Goal: Task Accomplishment & Management: Use online tool/utility

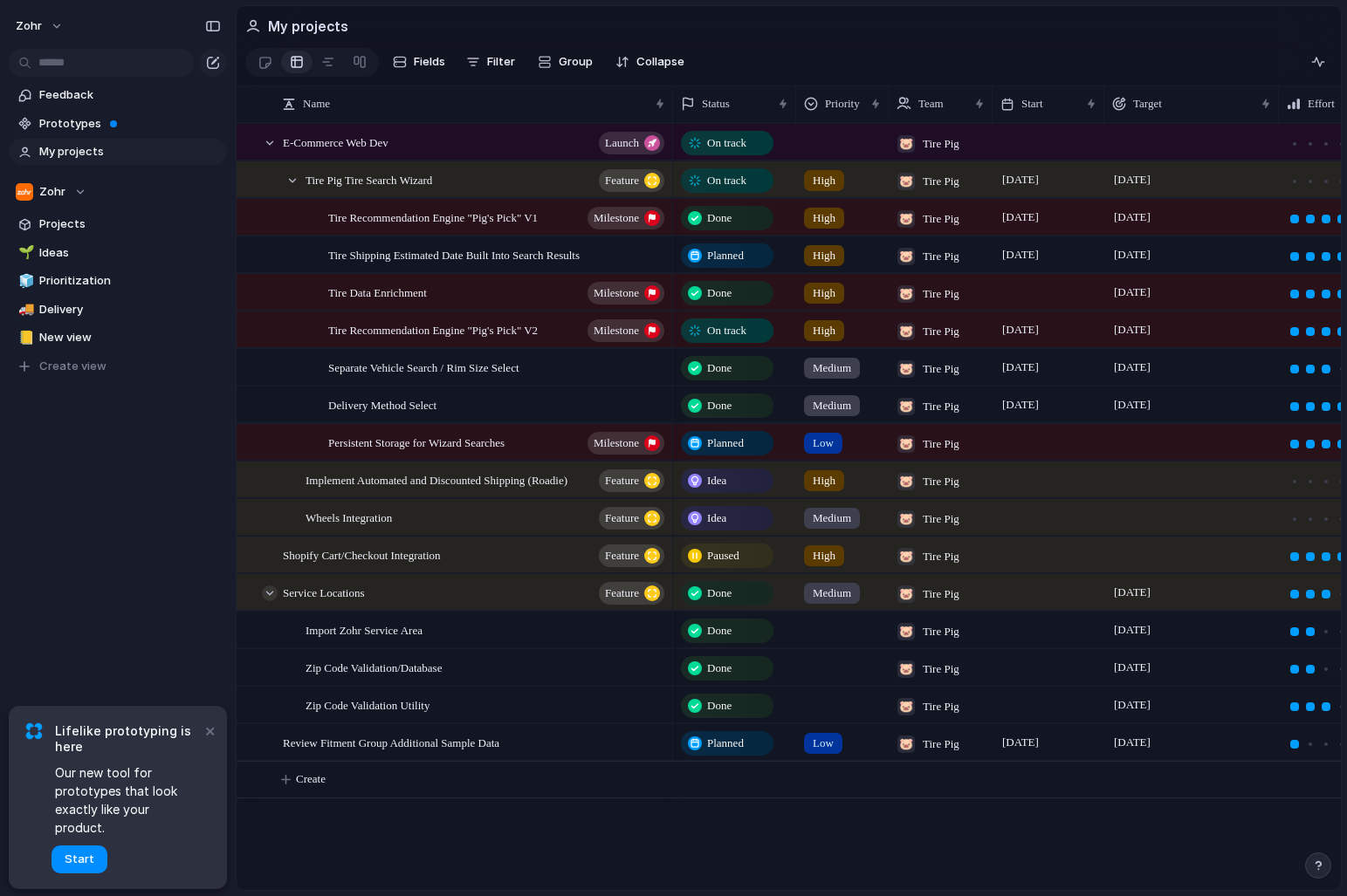
click at [270, 598] on div at bounding box center [269, 592] width 16 height 16
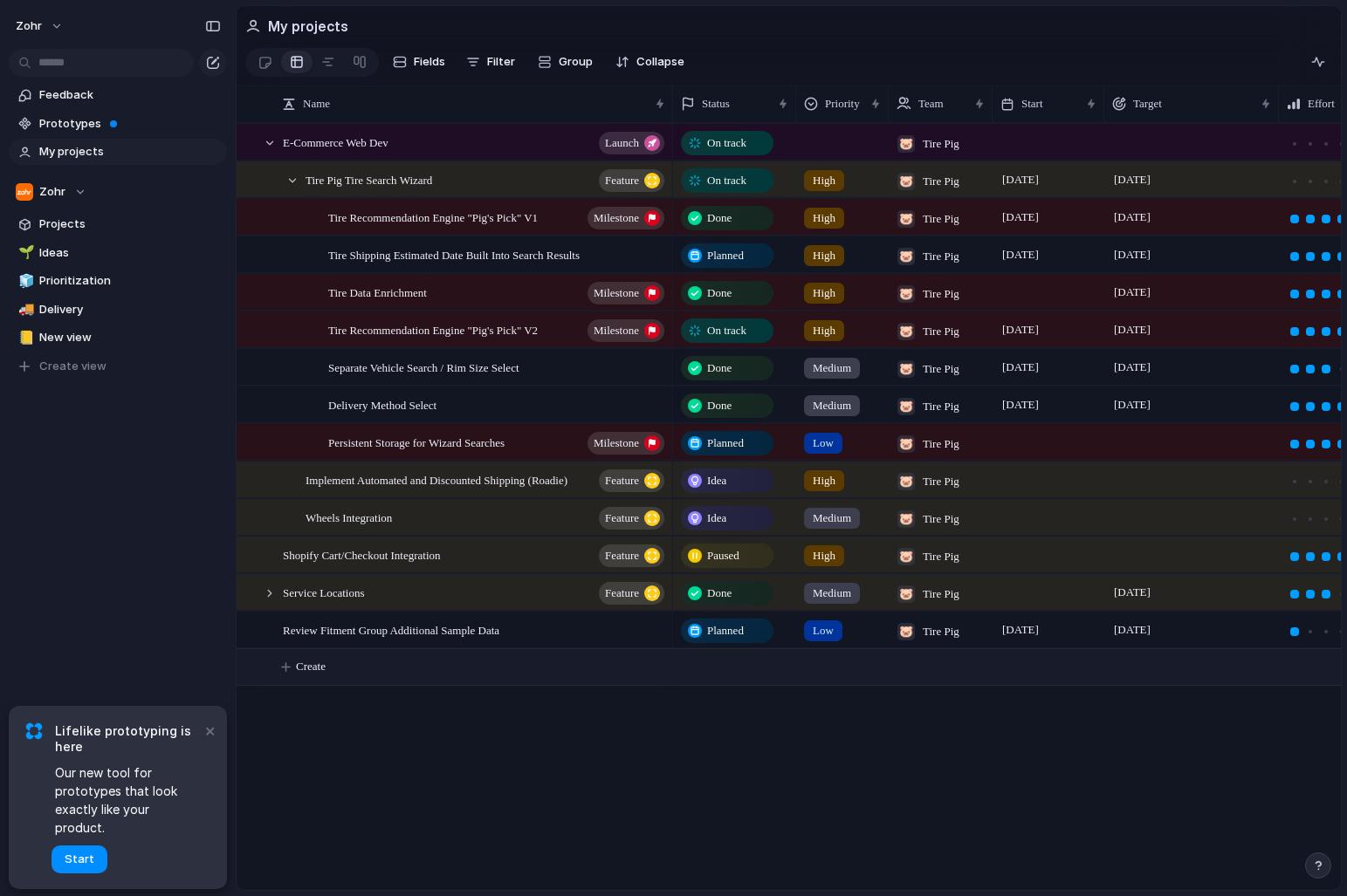
click at [326, 669] on span "Create" at bounding box center [310, 666] width 29 height 17
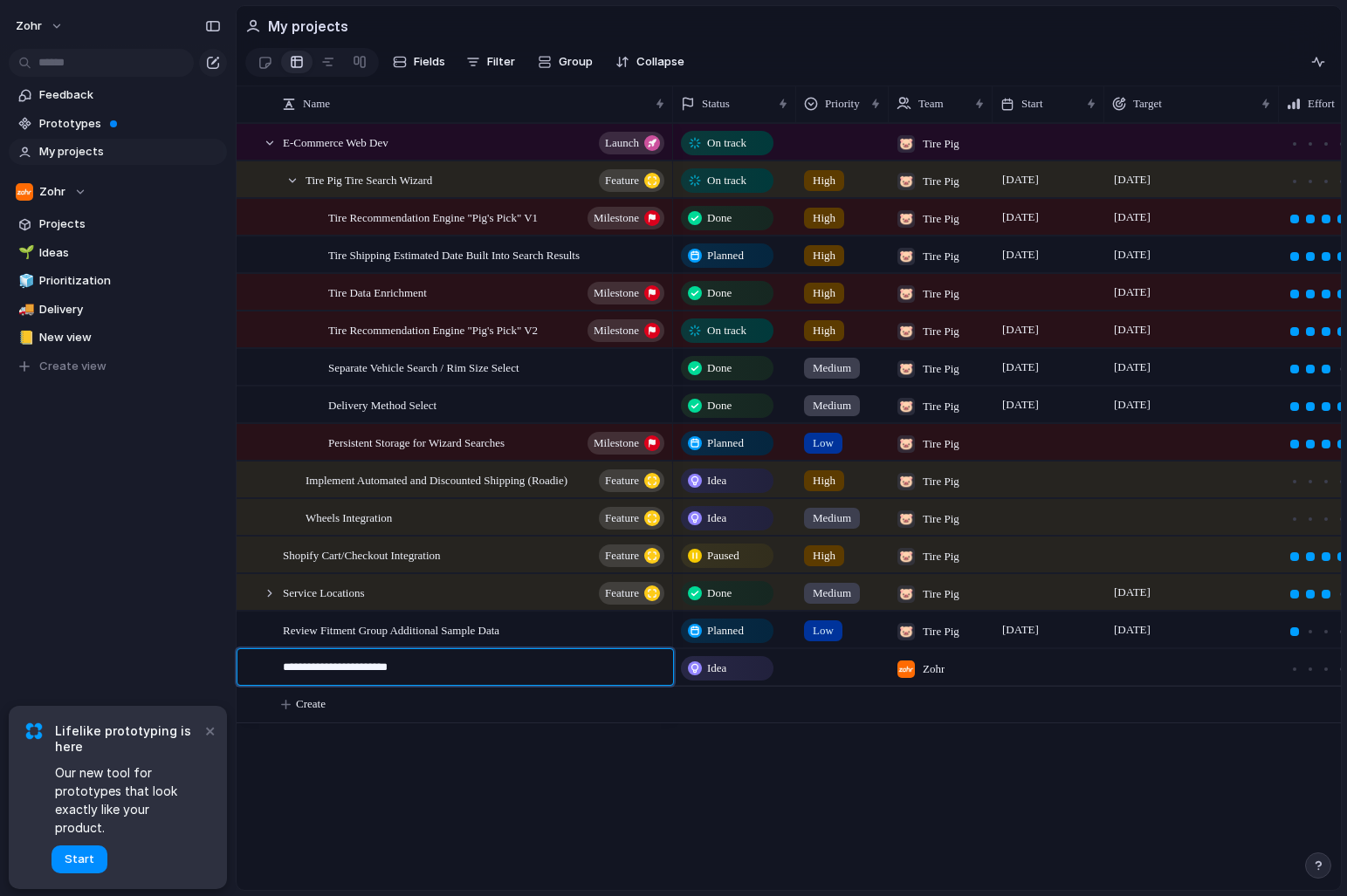
type textarea "**********"
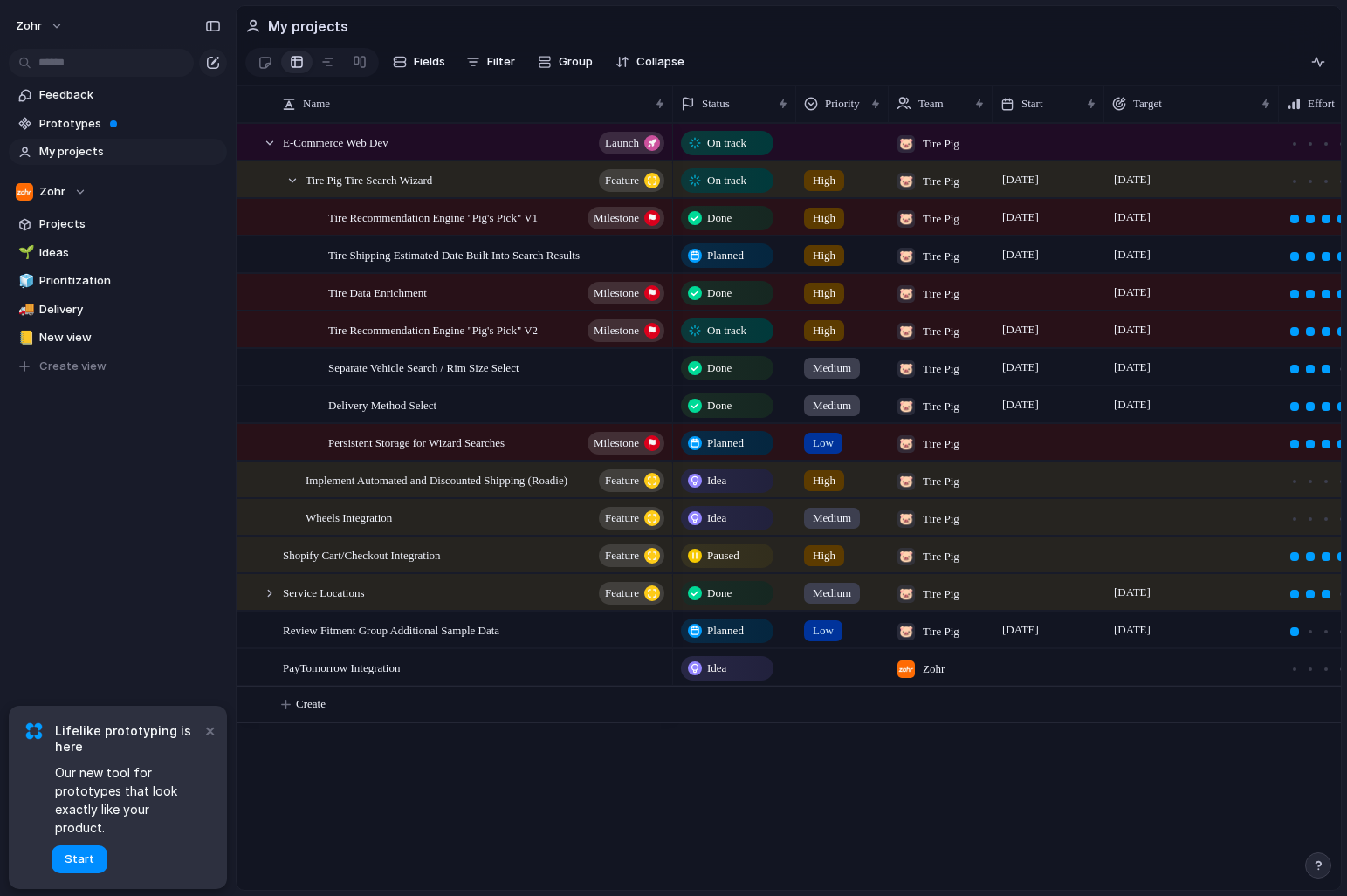
click at [833, 669] on div at bounding box center [841, 664] width 91 height 28
click at [923, 667] on div "Urgent High Medium Low" at bounding box center [674, 448] width 1347 height 896
click at [916, 663] on div "Zohr" at bounding box center [920, 664] width 62 height 28
click at [911, 766] on div at bounding box center [907, 767] width 30 height 30
click at [910, 740] on div at bounding box center [907, 738] width 30 height 30
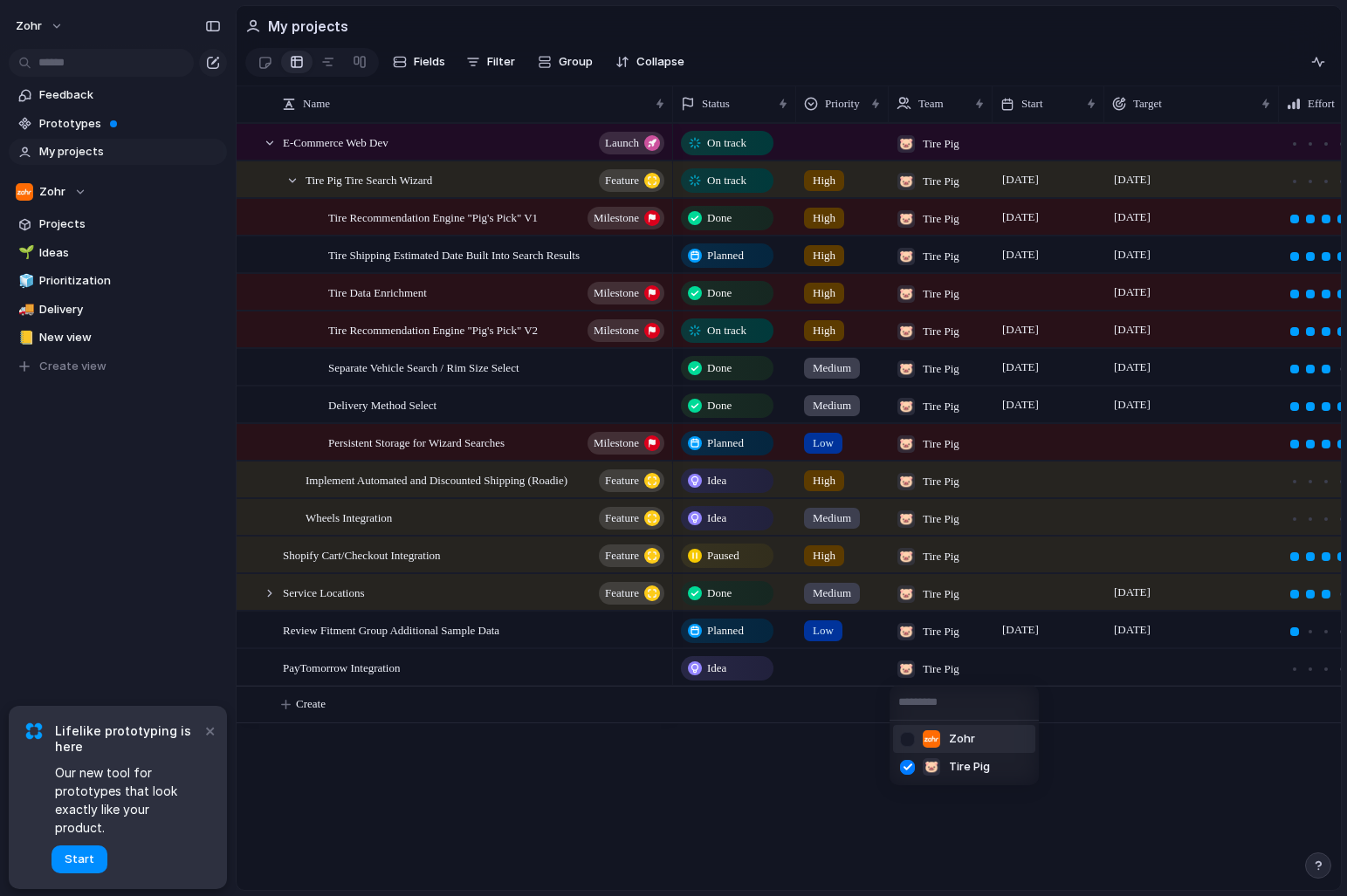
click at [838, 672] on div "Zohr 🐷 Tire Pig" at bounding box center [674, 448] width 1347 height 896
click at [822, 669] on div at bounding box center [841, 664] width 91 height 28
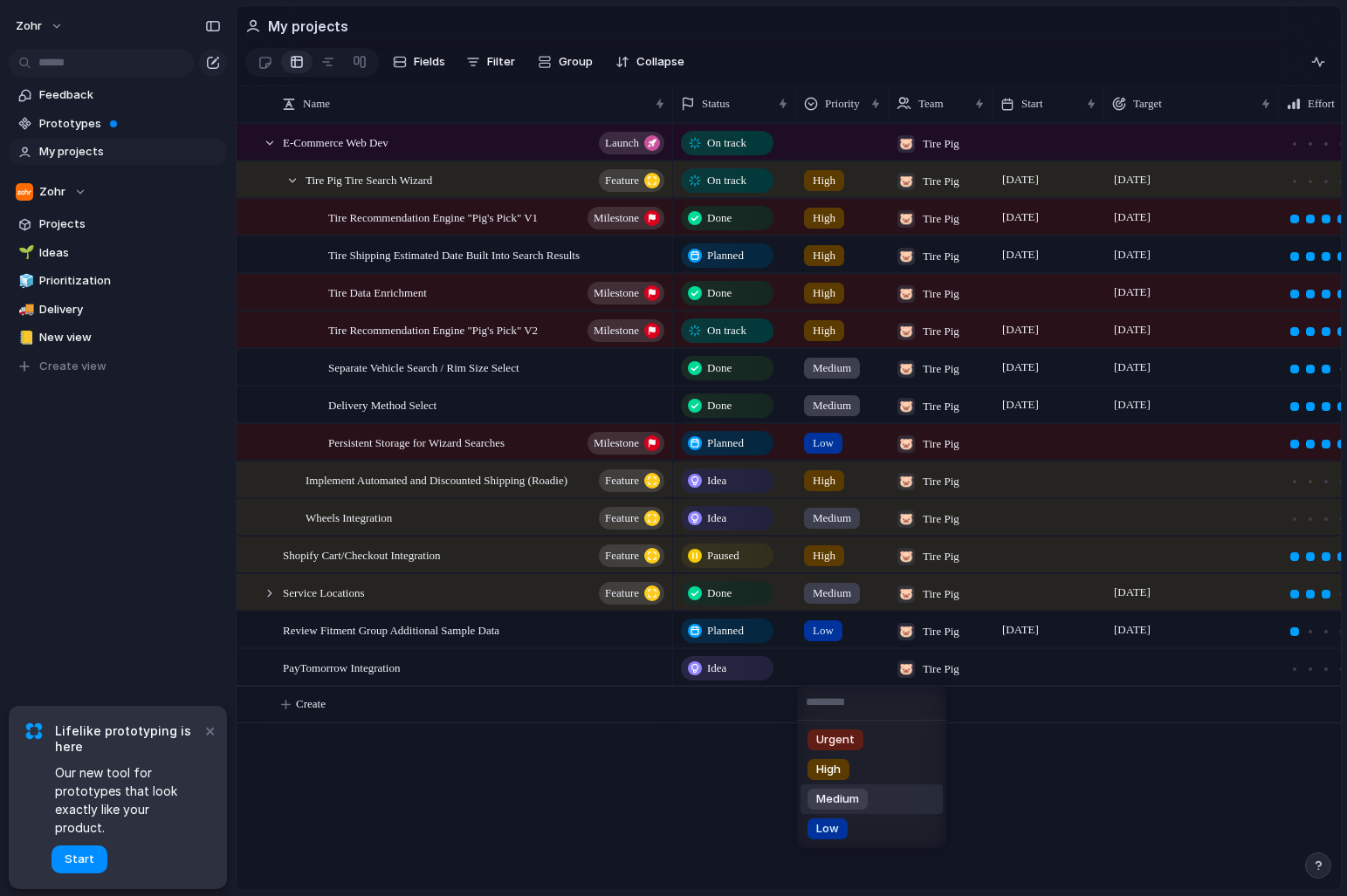
click at [839, 799] on span "Medium" at bounding box center [837, 799] width 43 height 17
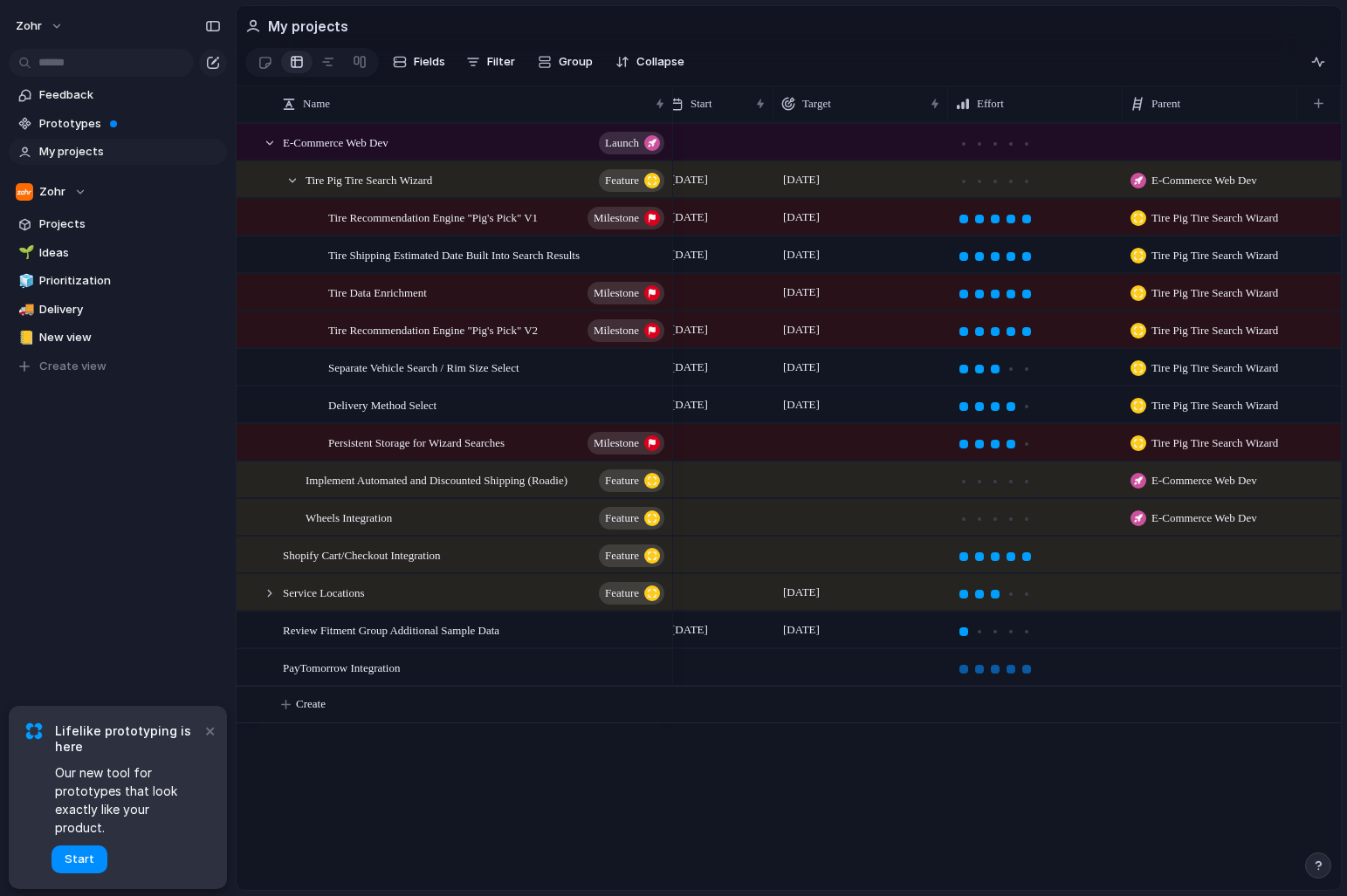
click at [1029, 669] on div at bounding box center [1027, 669] width 9 height 9
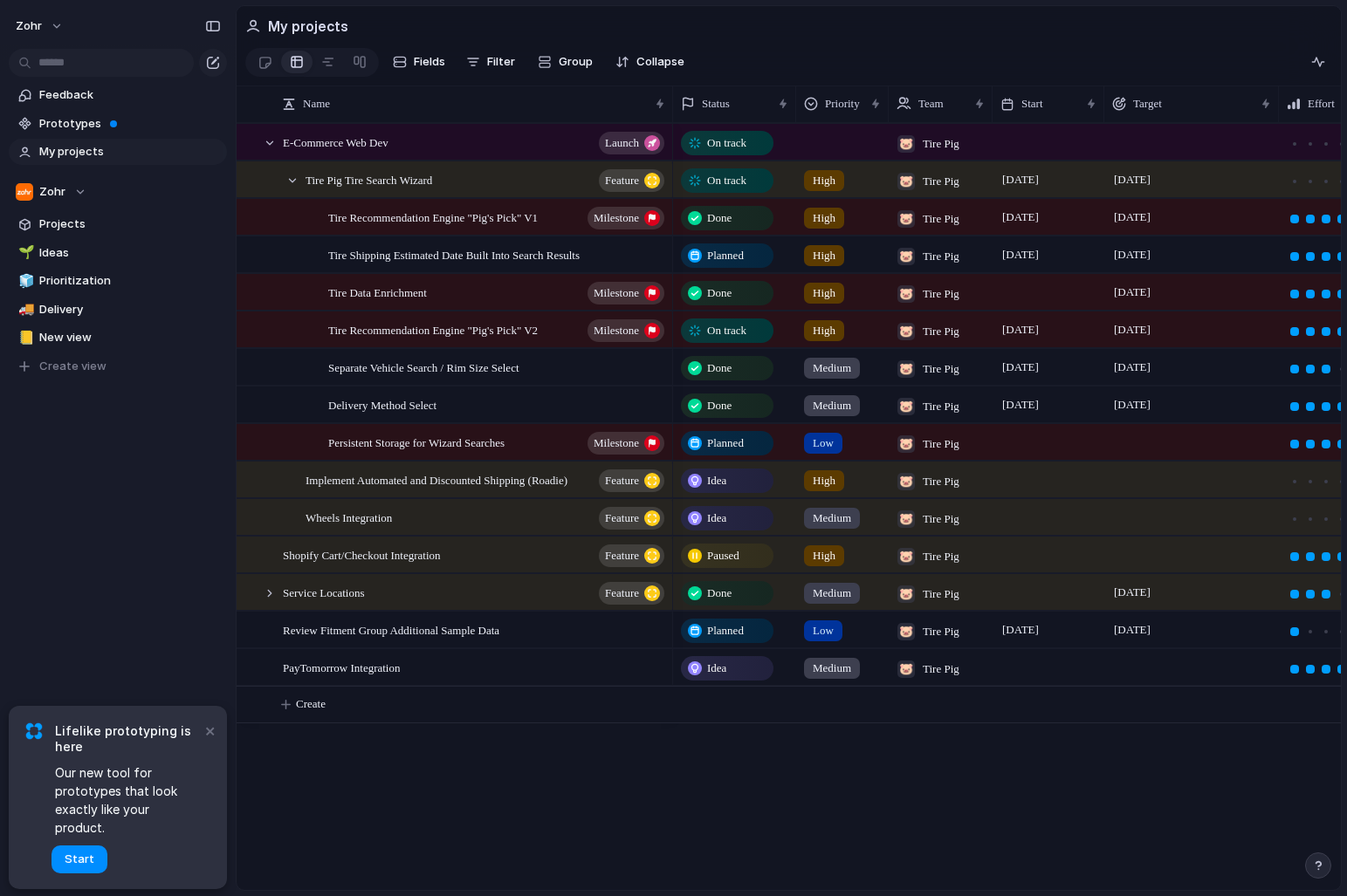
click at [674, 794] on div "On track 🐷 Tire Pig On track High 🐷 Tire Pig [DATE] [DATE] E-Commerce Web Dev D…" at bounding box center [1007, 506] width 668 height 767
click at [115, 564] on div "zohr Feedback Prototypes My projects Zohr Projects 🌱 Ideas 🧊 Prioritization 🚚 D…" at bounding box center [117, 448] width 236 height 896
click at [675, 726] on div "On track 🐷 Tire Pig On track High 🐷 Tire Pig [DATE] [DATE] E-Commerce Web Dev D…" at bounding box center [1007, 506] width 668 height 767
click at [145, 524] on div "zohr Feedback Prototypes My projects Zohr Projects 🌱 Ideas 🧊 Prioritization 🚚 D…" at bounding box center [117, 448] width 236 height 896
click at [840, 669] on span "Medium" at bounding box center [831, 668] width 39 height 17
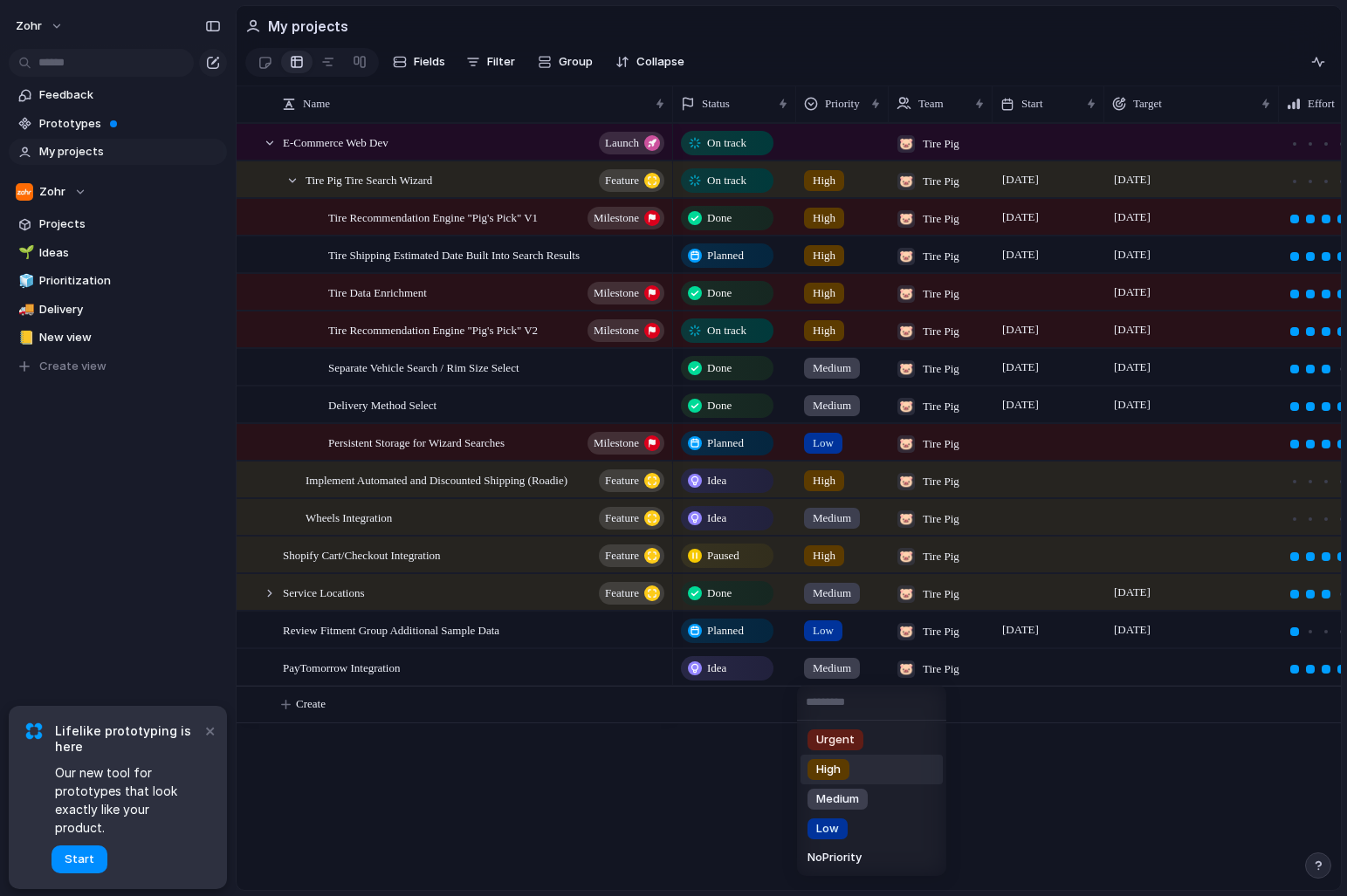
click at [846, 775] on div "High" at bounding box center [829, 769] width 42 height 21
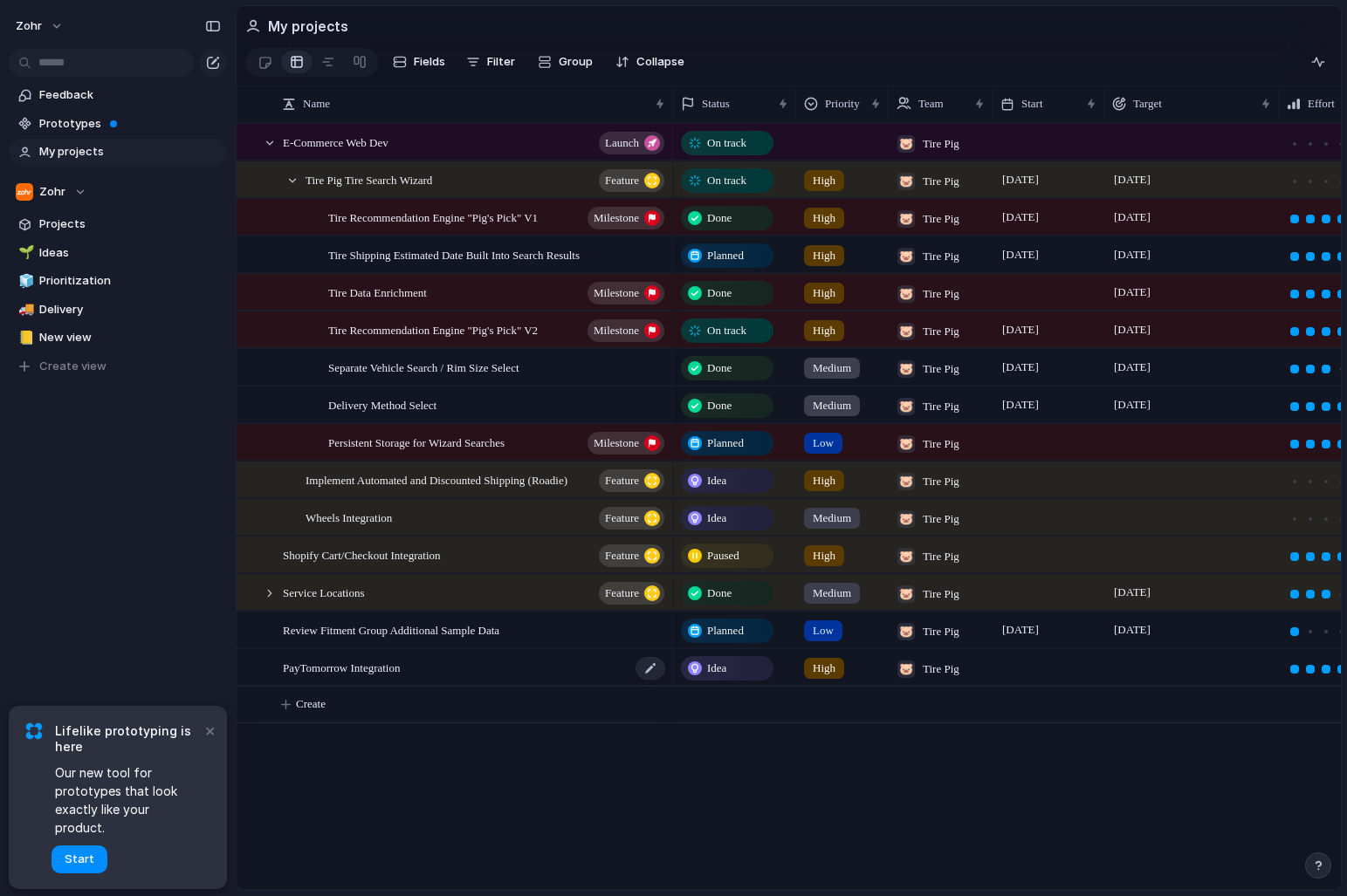
click at [574, 667] on div "PayTomorrow Integration" at bounding box center [474, 668] width 384 height 36
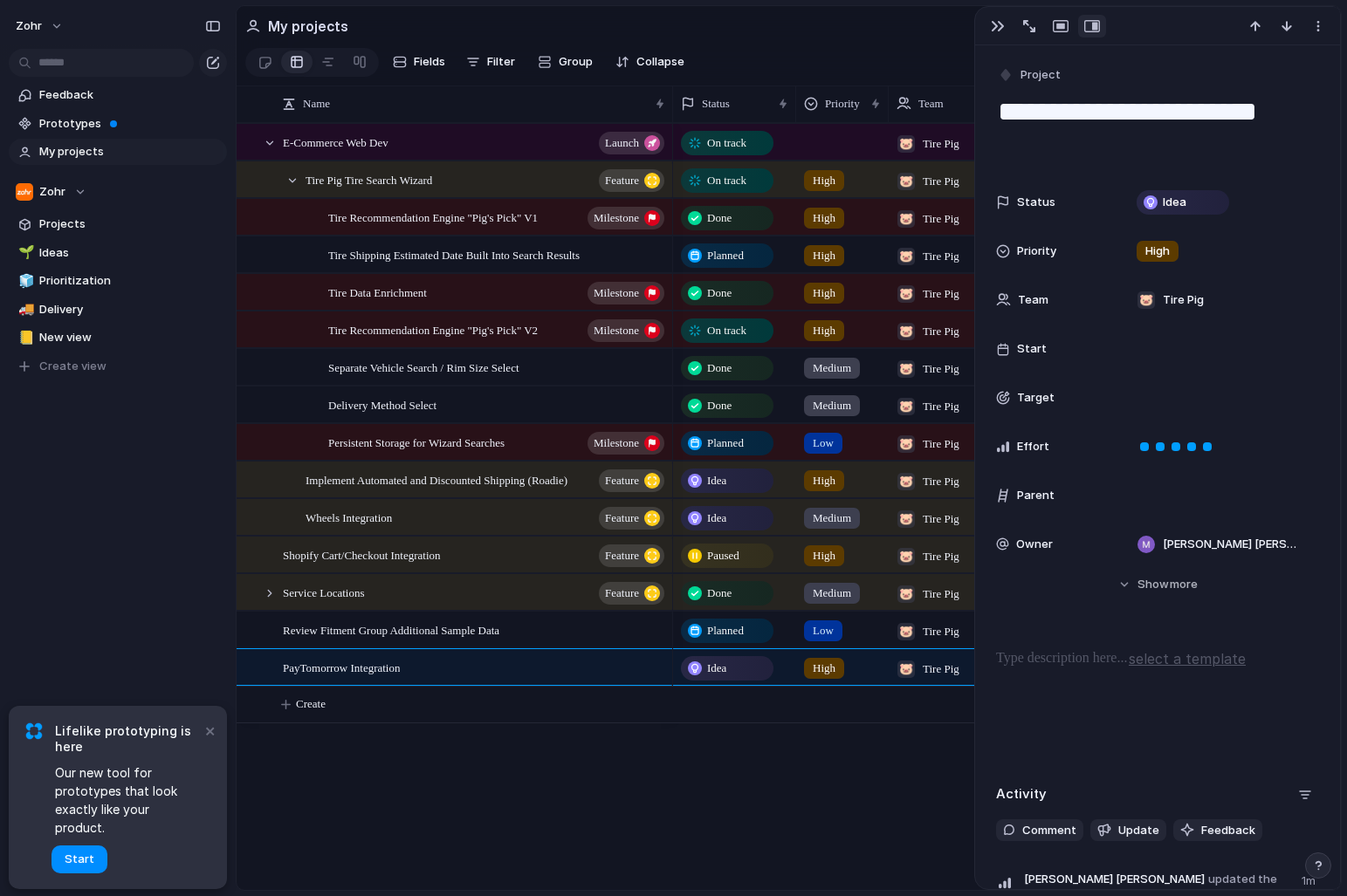
click at [669, 763] on div "E-Commerce Web Dev launch Tire Pig Tire Search Wizard Feature Tire Recommendati…" at bounding box center [788, 506] width 1104 height 767
click at [732, 792] on div "On track 🐷 Tire Pig On track High 🐷 Tire Pig [DATE] [DATE] E-Commerce Web Dev D…" at bounding box center [1007, 506] width 668 height 767
click at [744, 746] on div "On track 🐷 Tire Pig On track High 🐷 Tire Pig [DATE] [DATE] E-Commerce Web Dev D…" at bounding box center [1007, 506] width 668 height 767
click at [654, 666] on div at bounding box center [650, 668] width 29 height 23
click at [651, 669] on div at bounding box center [650, 668] width 29 height 23
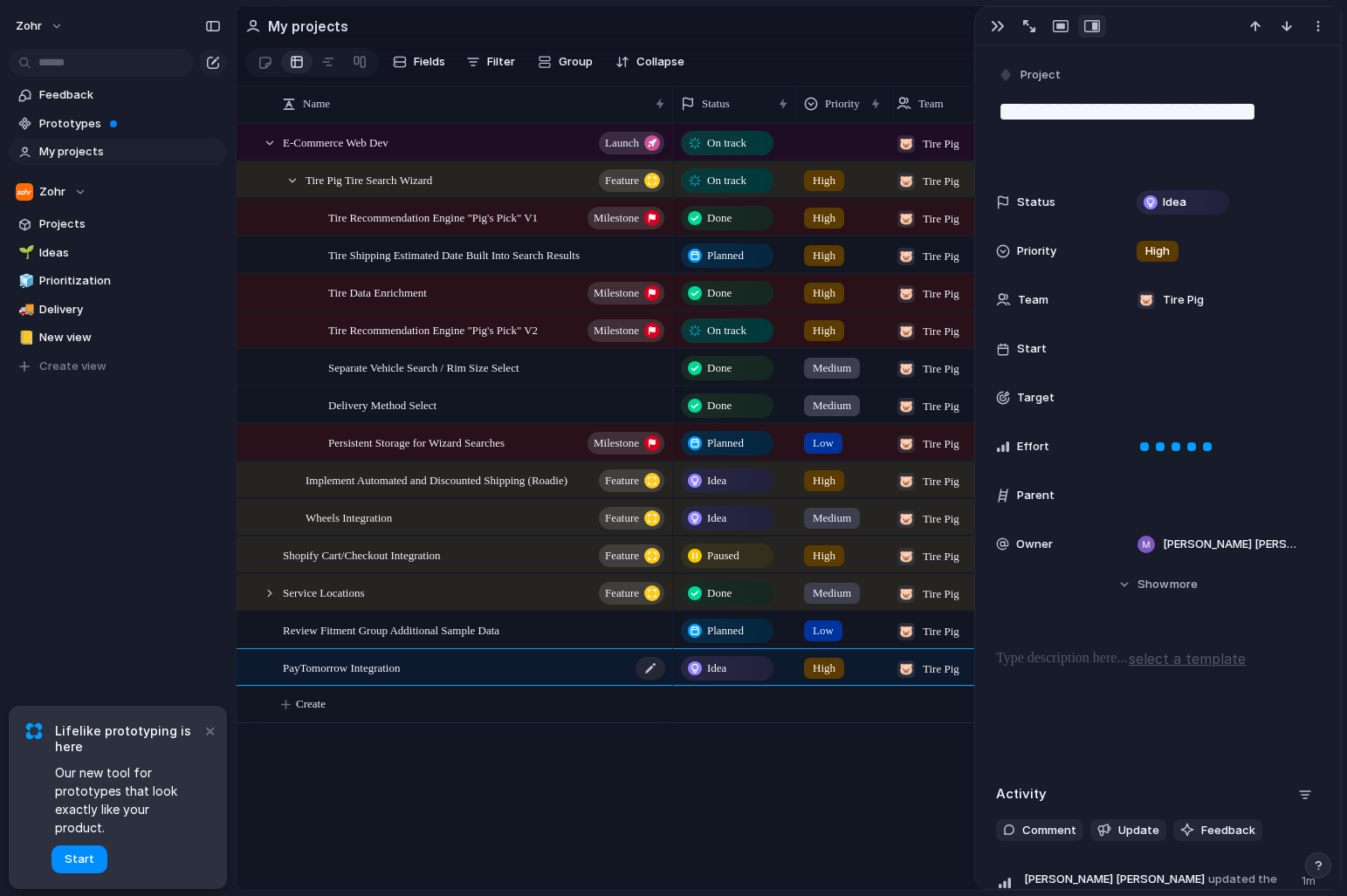
click at [599, 659] on div "PayTomorrow Integration" at bounding box center [474, 668] width 384 height 36
click at [651, 665] on div at bounding box center [650, 668] width 29 height 23
click at [651, 800] on div "E-Commerce Web Dev launch Tire Pig Tire Search Wizard Feature Tire Recommendati…" at bounding box center [788, 506] width 1104 height 767
click at [499, 632] on span "Review Fitment Group Additional Sample Data" at bounding box center [391, 629] width 217 height 20
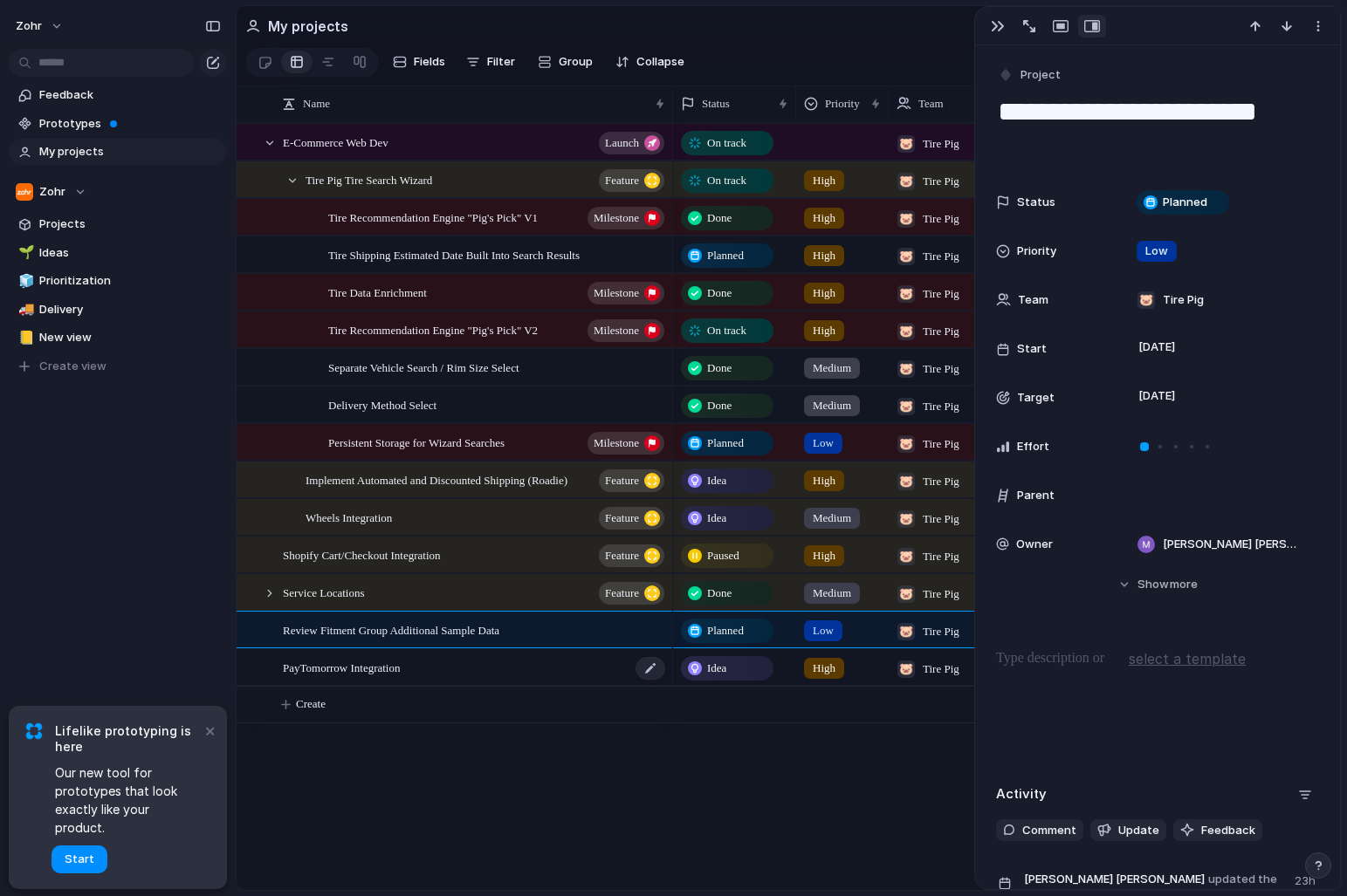
click at [534, 664] on div "PayTomorrow Integration" at bounding box center [474, 668] width 384 height 36
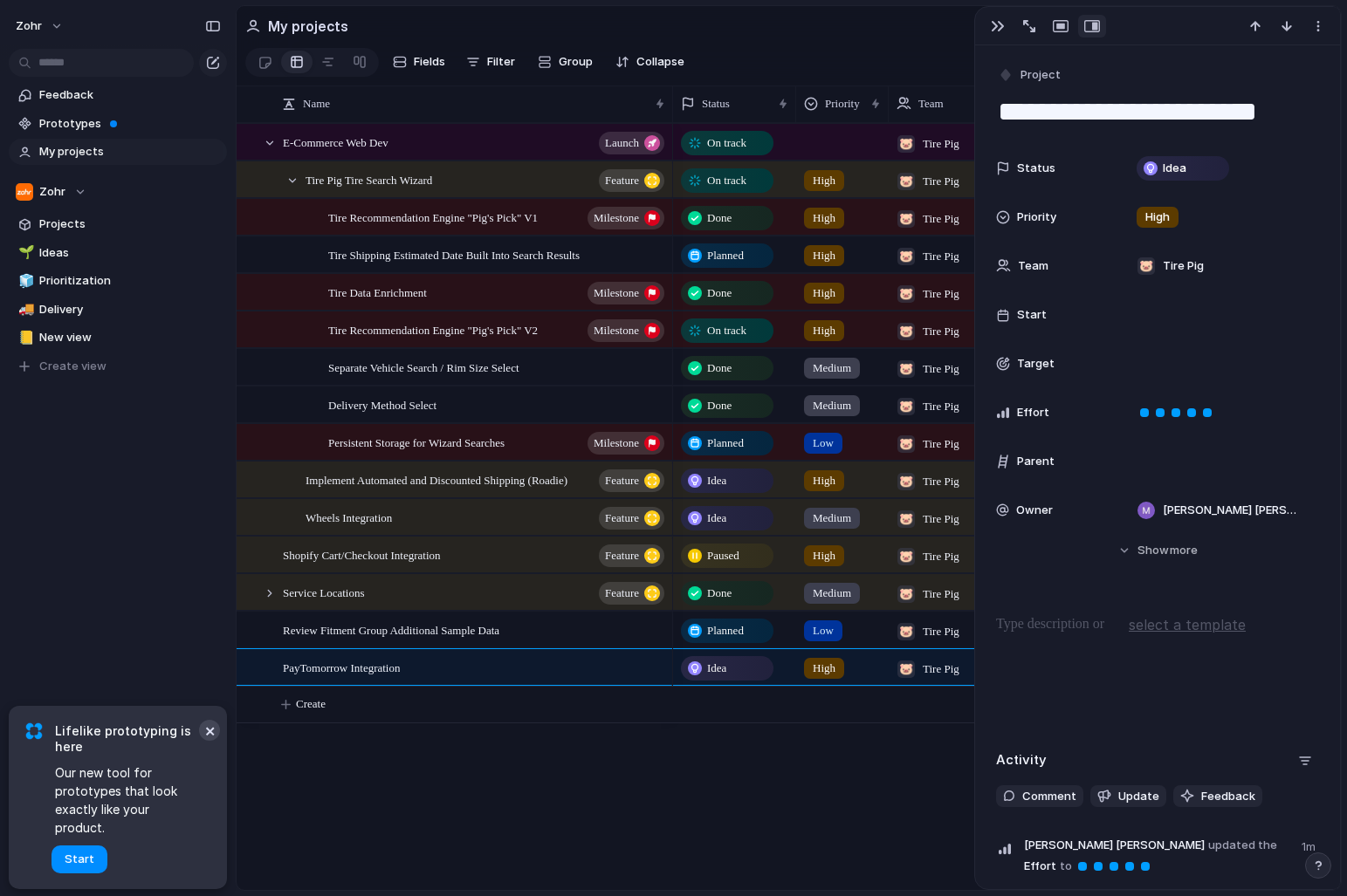
click at [208, 740] on button "×" at bounding box center [209, 730] width 21 height 21
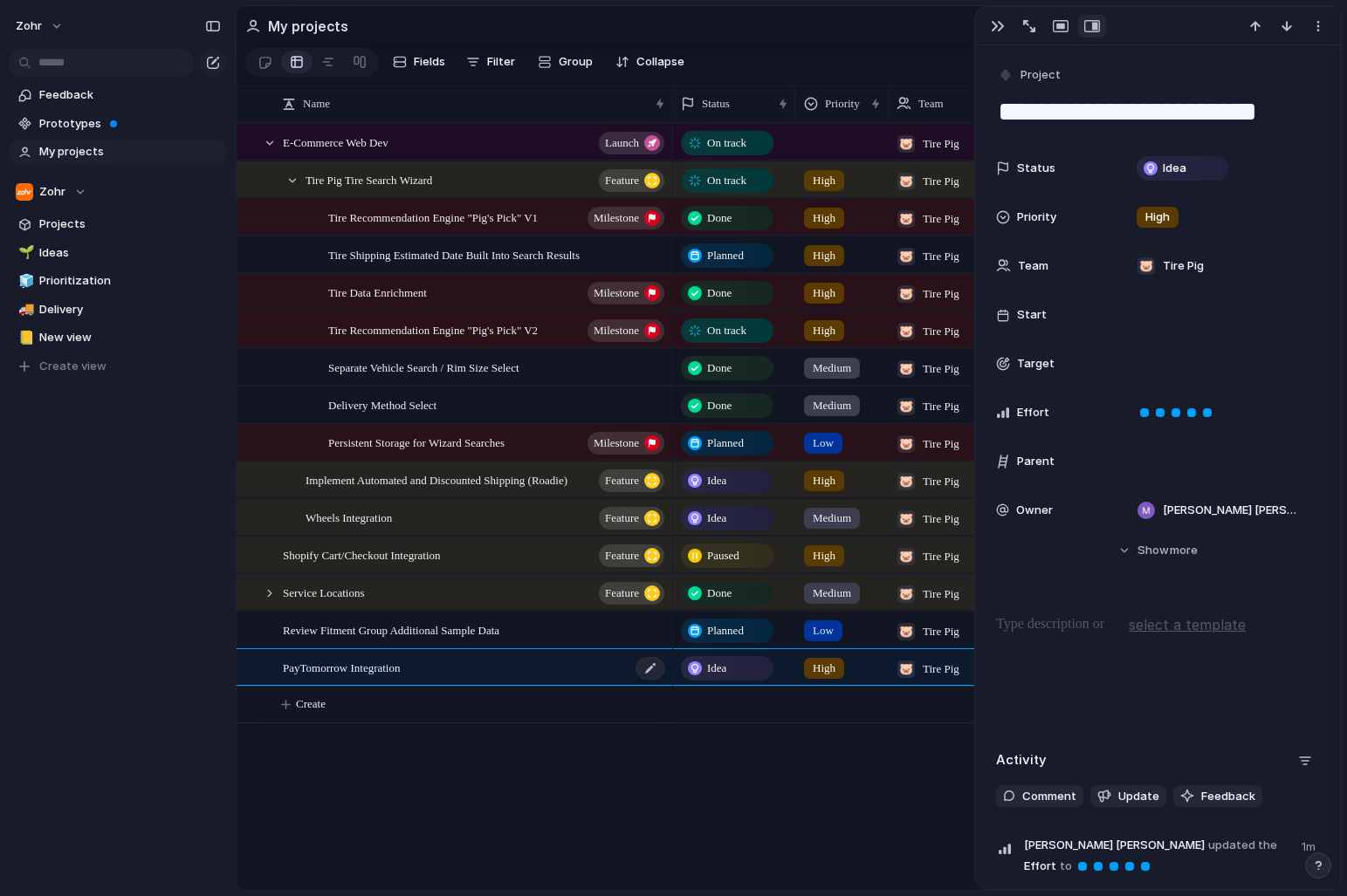
click at [509, 674] on div "PayTomorrow Integration" at bounding box center [474, 668] width 384 height 36
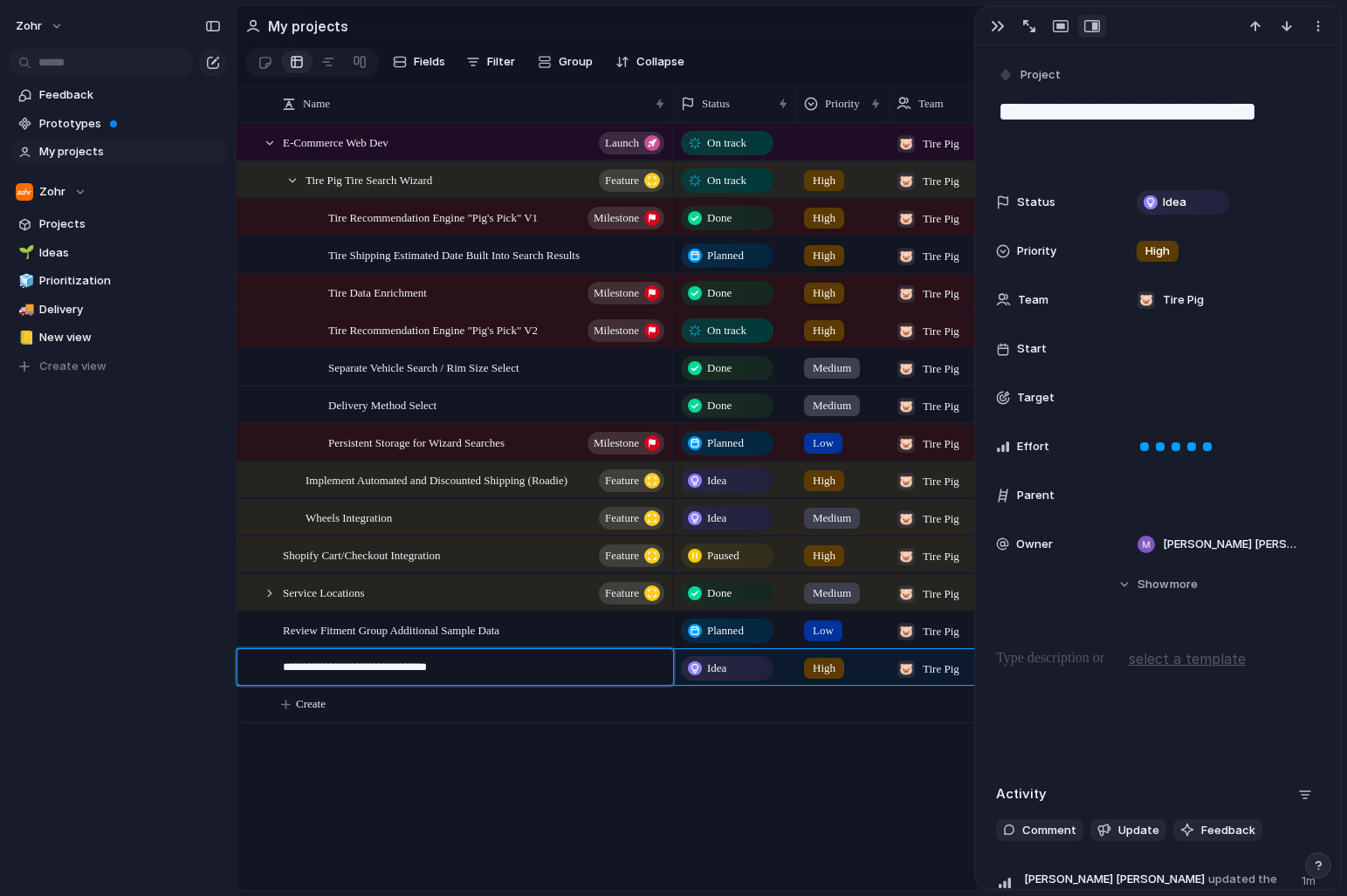
type textarea "**********"
click at [175, 748] on div "zohr Feedback Prototypes My projects Zohr Projects 🌱 Ideas 🧊 Prioritization 🚚 D…" at bounding box center [117, 448] width 236 height 896
click at [645, 776] on div "E-Commerce Web Dev launch Tire Pig Tire Search Wizard Feature Tire Recommendati…" at bounding box center [788, 506] width 1104 height 767
click at [1002, 27] on div "button" at bounding box center [996, 26] width 14 height 14
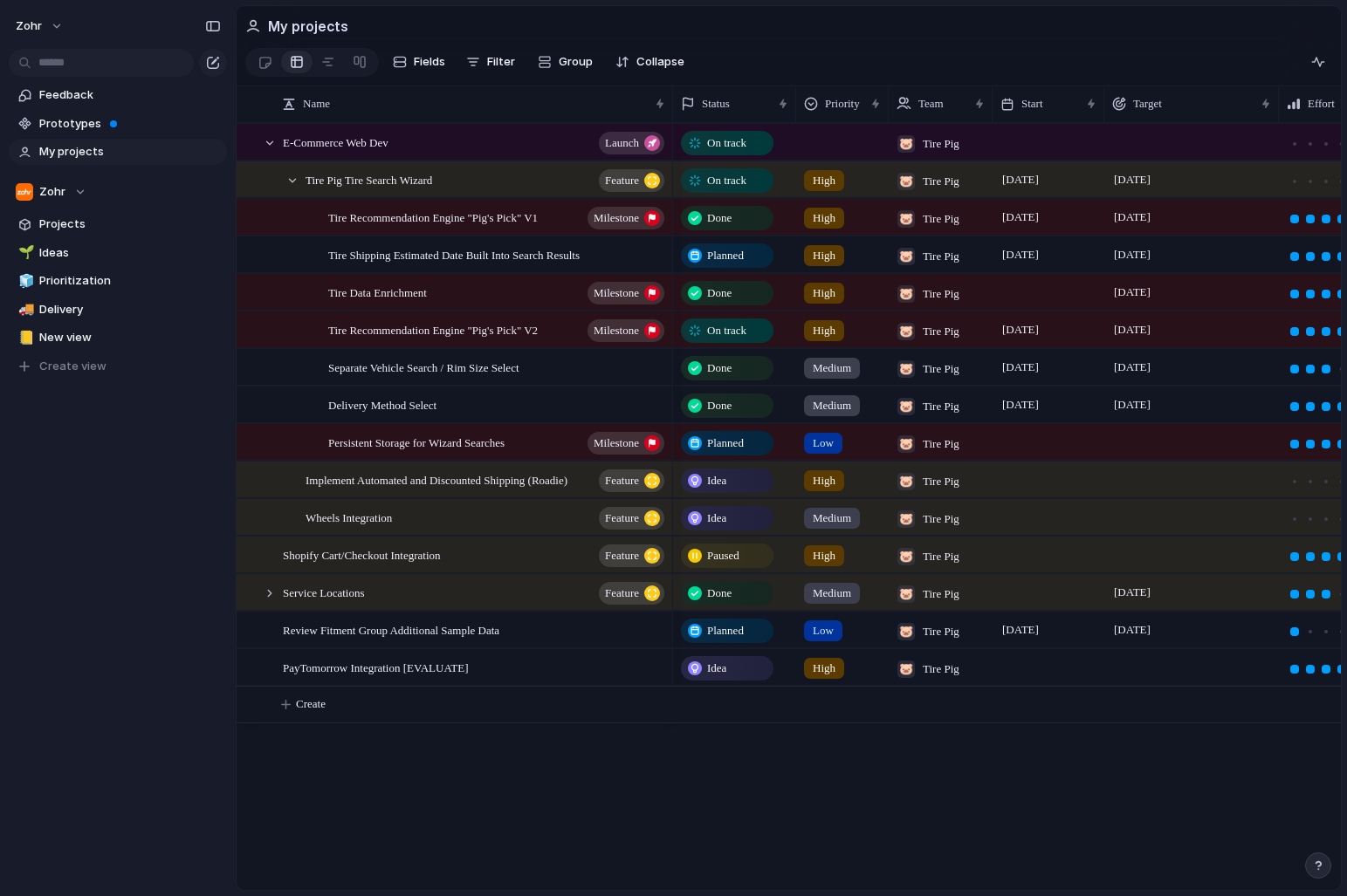
click at [192, 581] on div "zohr Feedback Prototypes My projects Zohr Projects 🌱 Ideas 🧊 Prioritization 🚚 D…" at bounding box center [117, 448] width 236 height 896
click at [629, 778] on div "E-Commerce Web Dev launch Tire Pig Tire Search Wizard Feature Tire Recommendati…" at bounding box center [788, 506] width 1104 height 767
